Goal: Find specific page/section: Find specific page/section

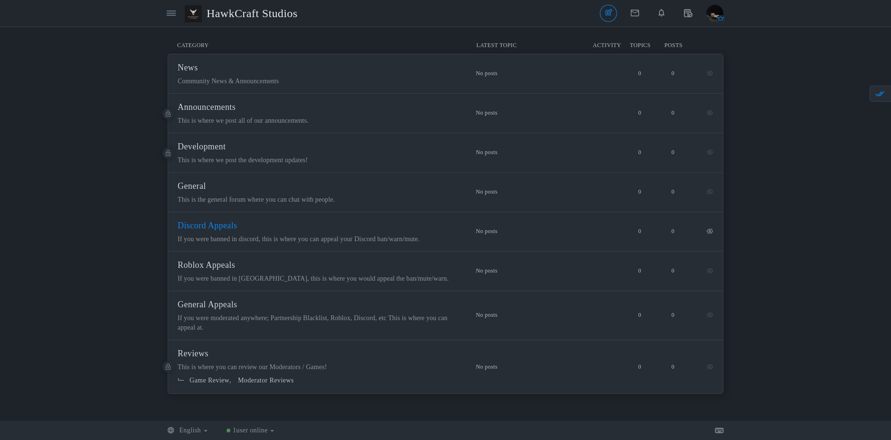
click at [203, 230] on span "Discord Appeals" at bounding box center [207, 225] width 59 height 10
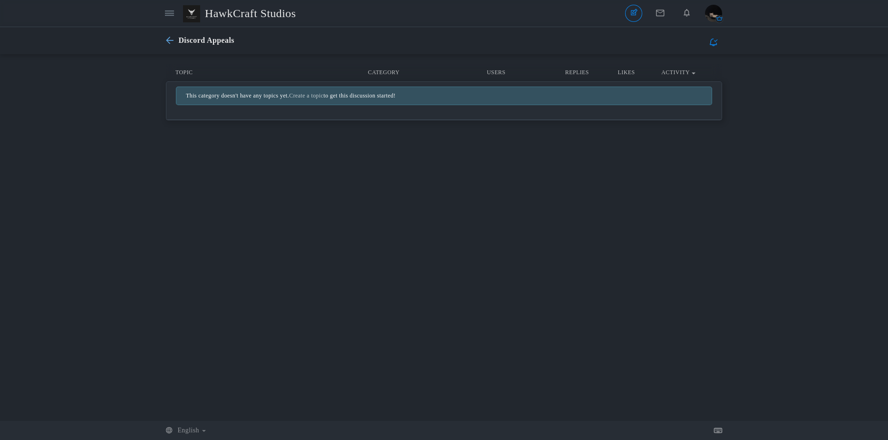
click at [174, 39] on icon at bounding box center [172, 41] width 12 height 8
